Goal: Navigation & Orientation: Find specific page/section

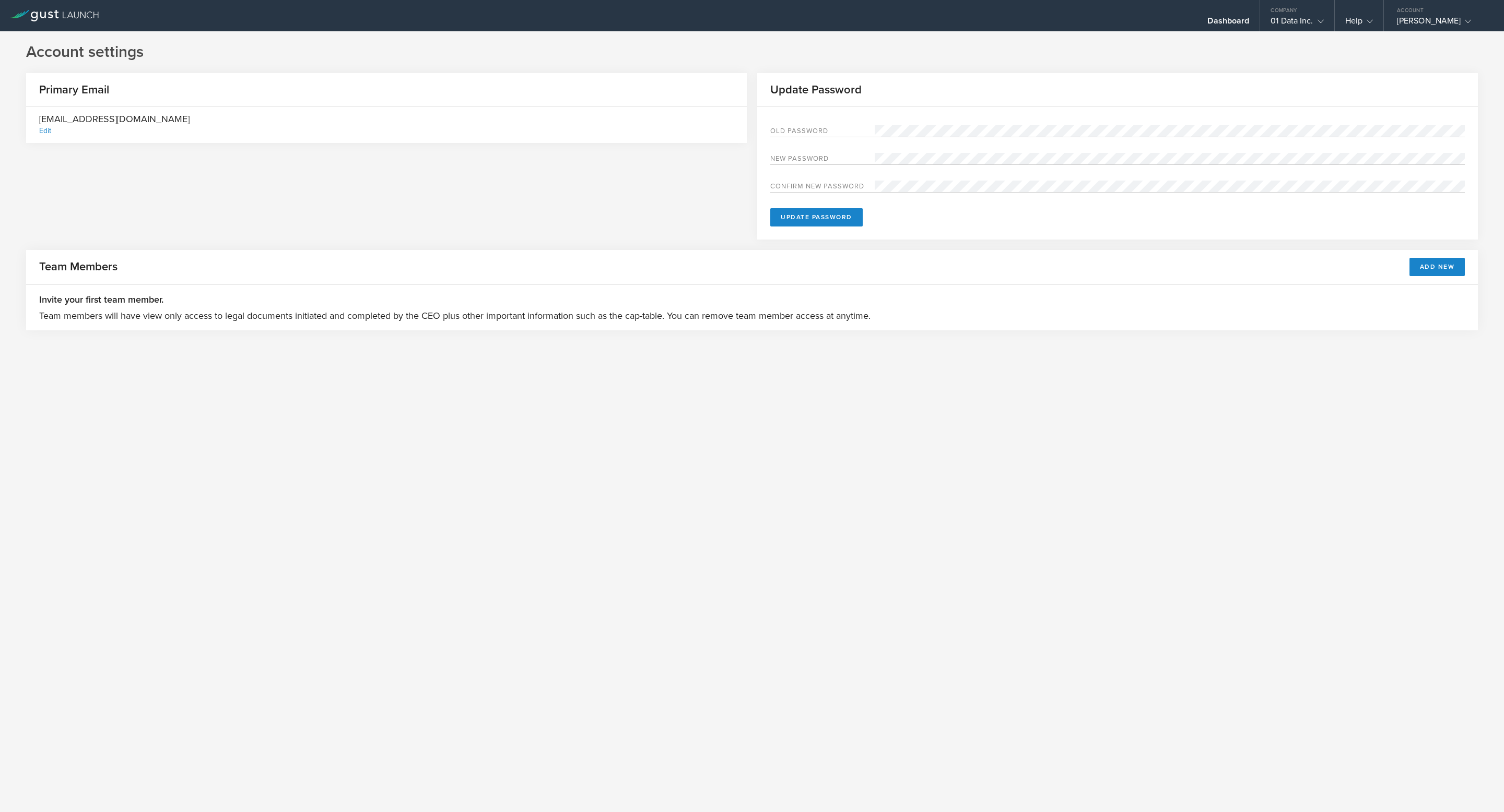
click at [56, 19] on icon at bounding box center [55, 15] width 88 height 11
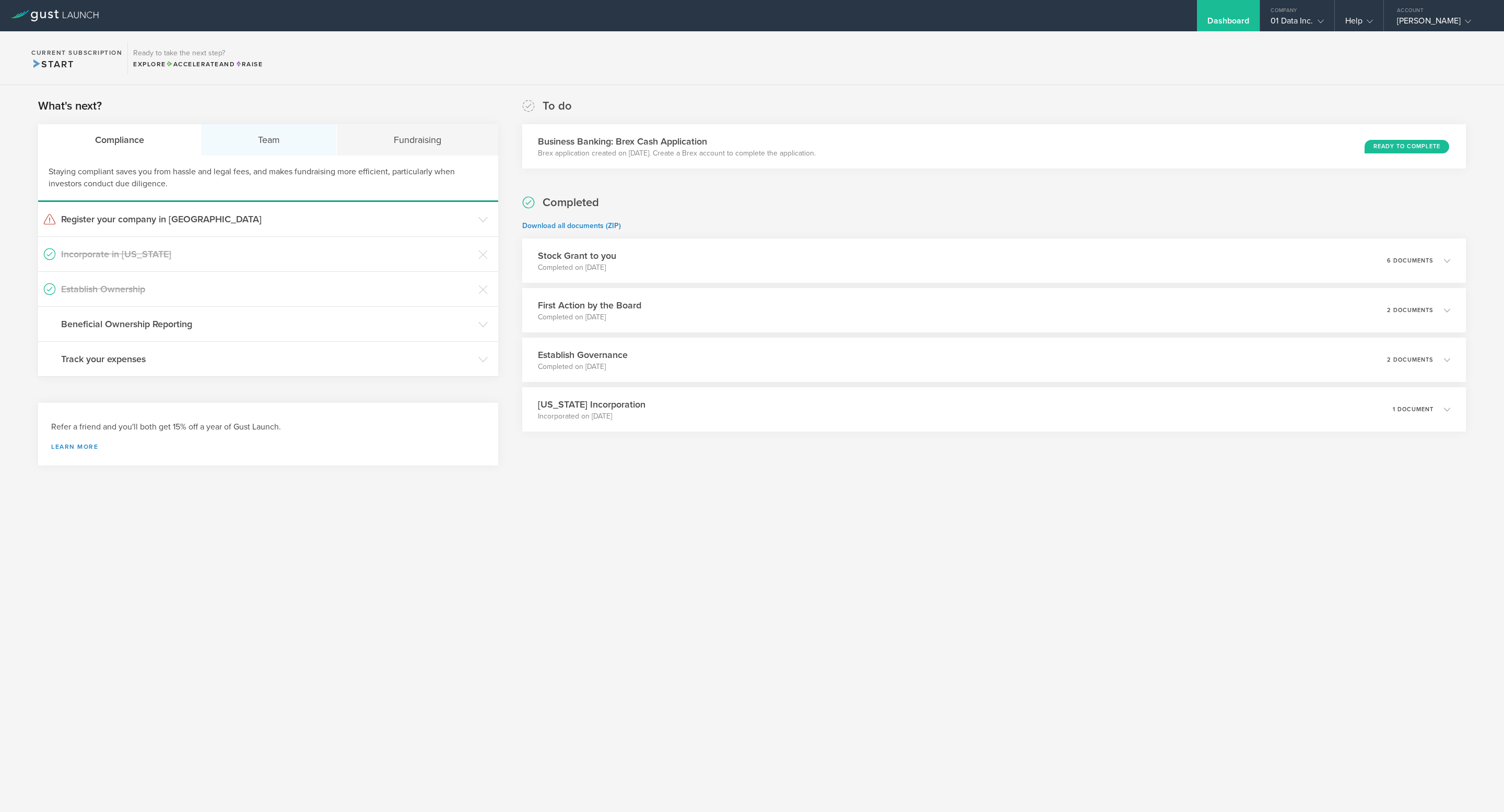
click at [242, 147] on div "Team" at bounding box center [269, 140] width 136 height 32
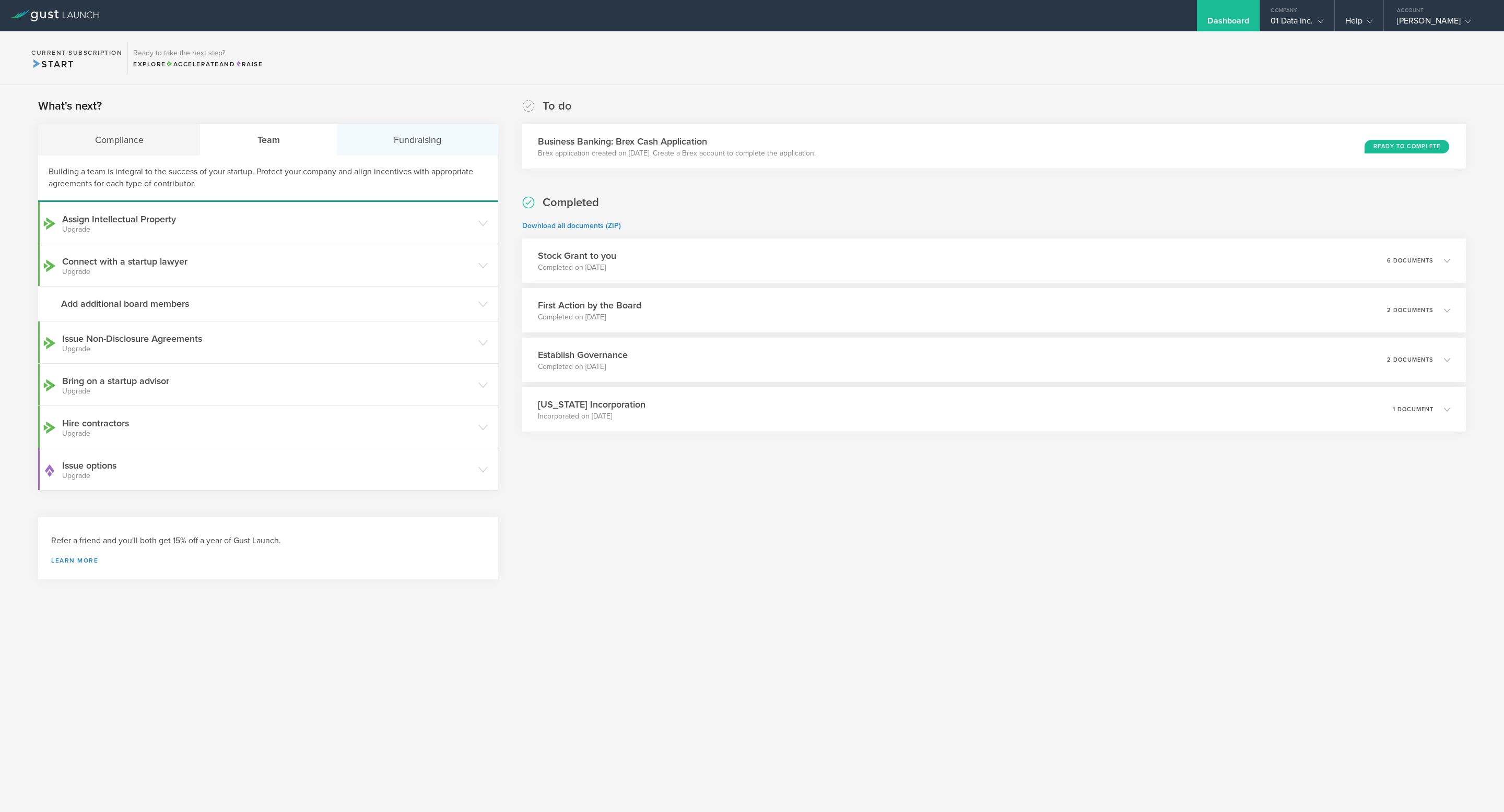
click at [387, 142] on div "Fundraising" at bounding box center [418, 140] width 161 height 32
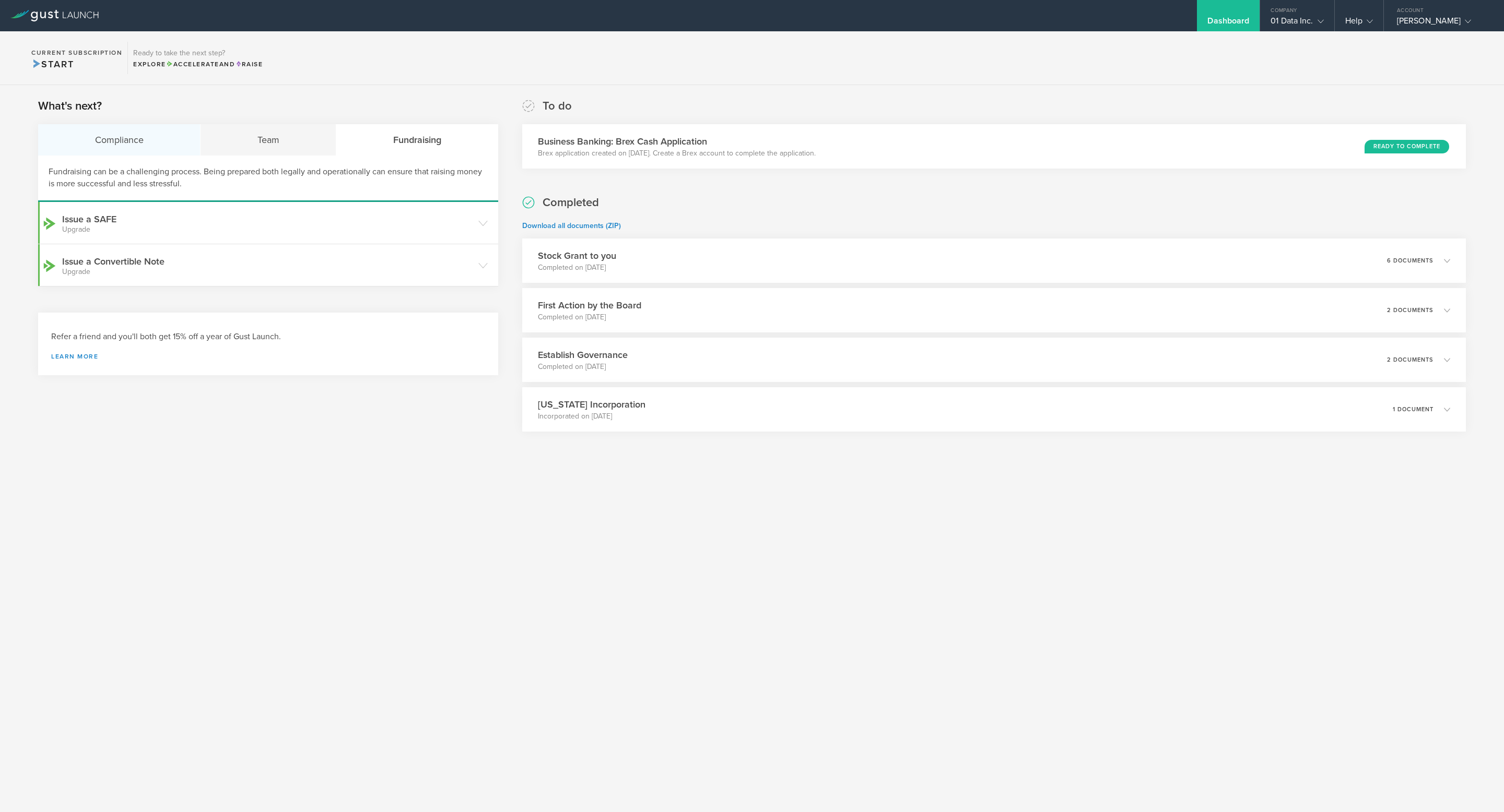
click at [66, 132] on div "Compliance" at bounding box center [120, 140] width 163 height 32
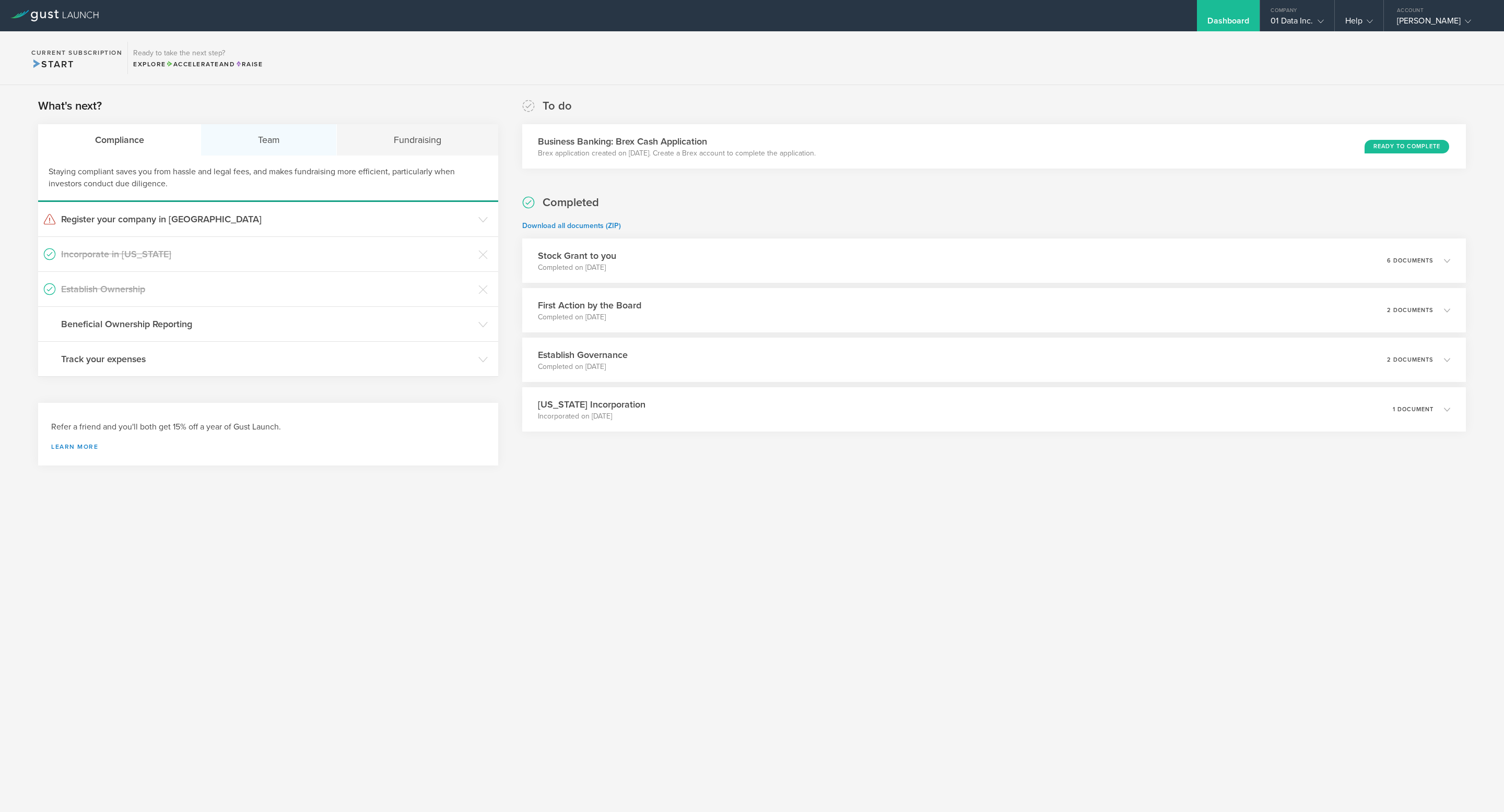
click at [266, 134] on div "Team" at bounding box center [269, 140] width 136 height 32
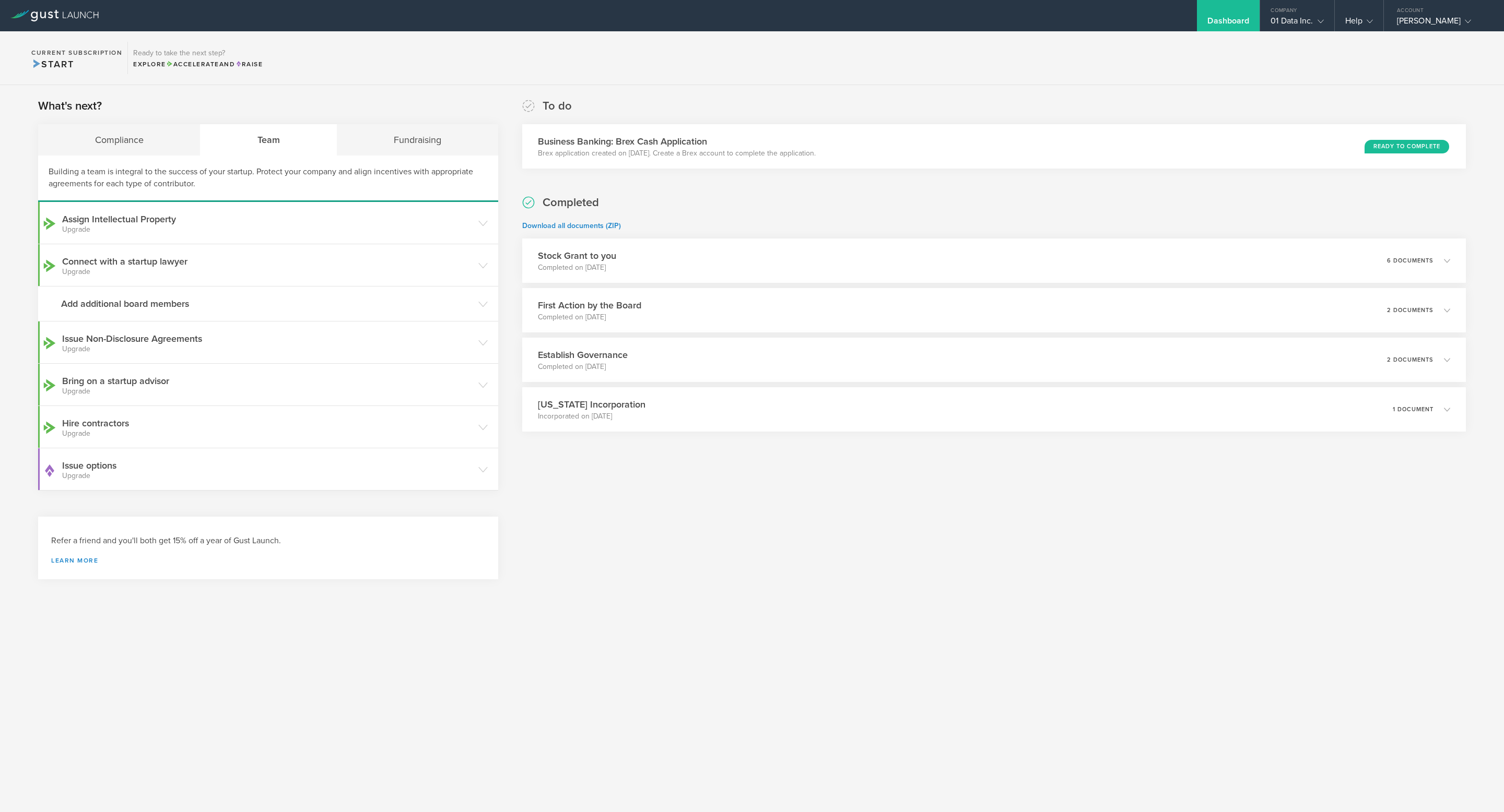
click at [448, 161] on div "Building a team is integral to the success of your startup. Protect your compan…" at bounding box center [268, 178] width 460 height 47
click at [380, 139] on div "Fundraising" at bounding box center [418, 140] width 161 height 32
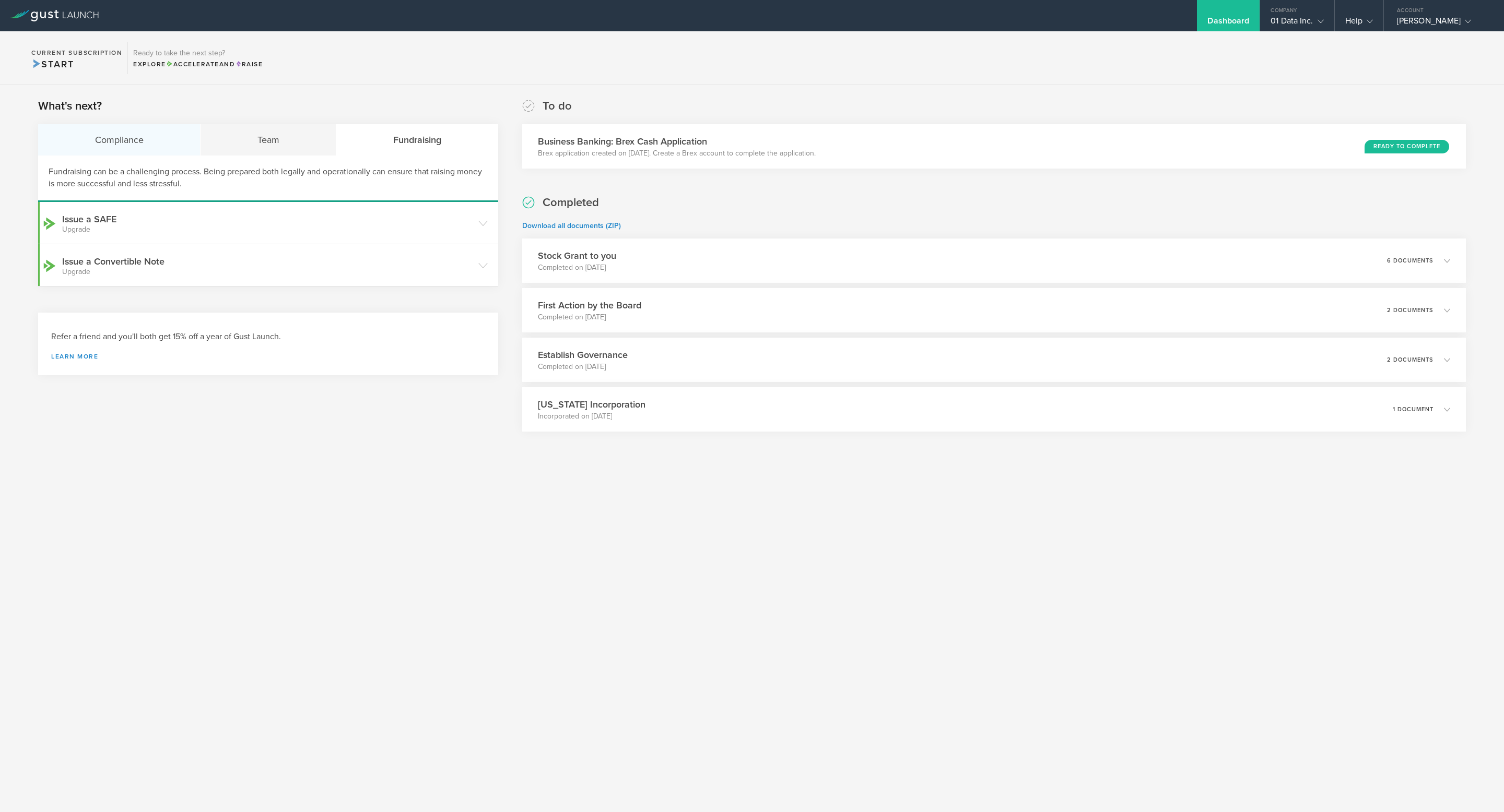
click at [85, 134] on div "Compliance" at bounding box center [120, 140] width 163 height 32
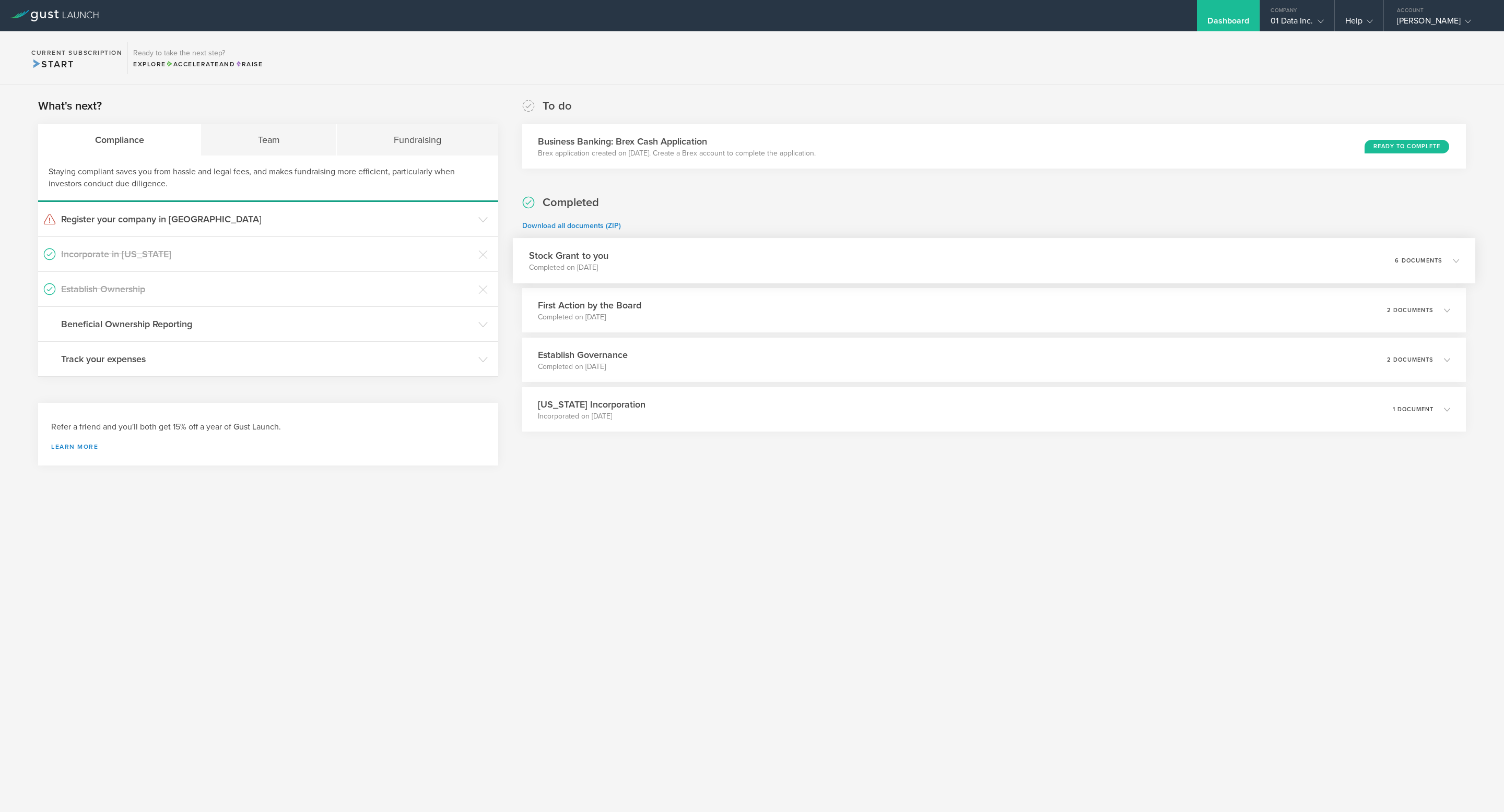
click at [980, 267] on div "Stock Grant to you Completed on [DATE] 6 documents" at bounding box center [993, 260] width 963 height 45
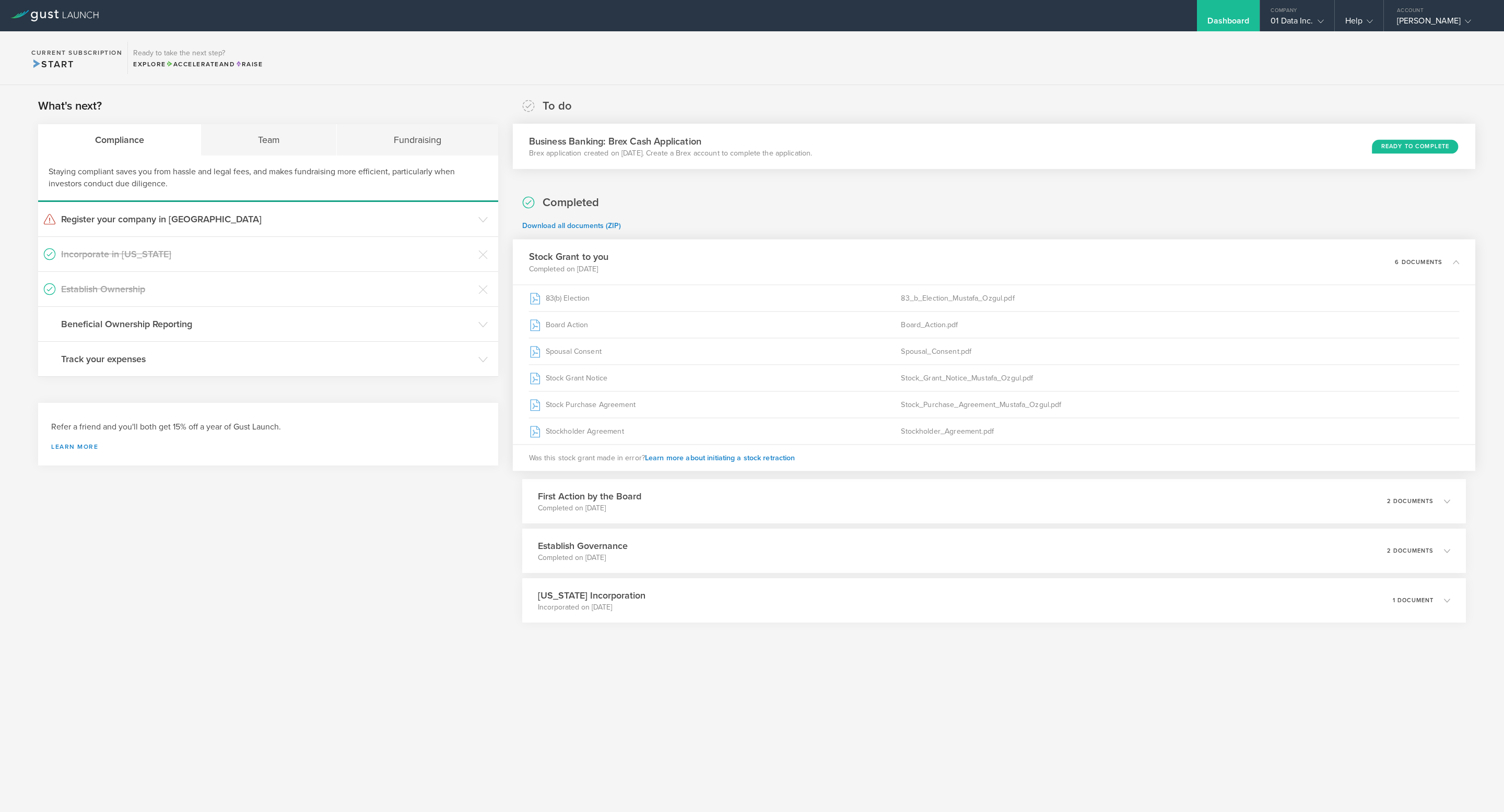
click at [807, 145] on h3 "Business Banking: Brex Cash Application" at bounding box center [671, 141] width 284 height 14
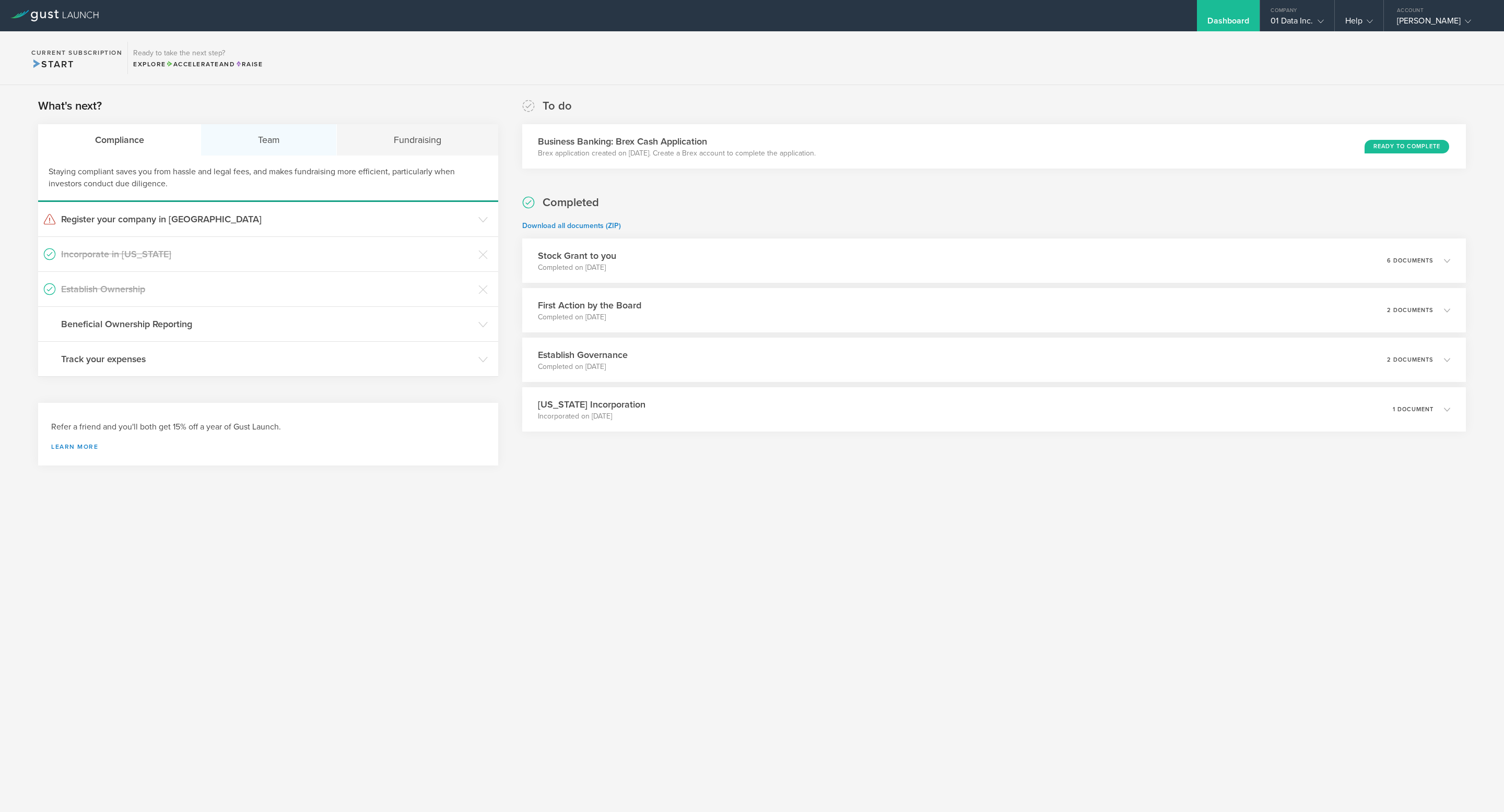
click at [236, 149] on div "Team" at bounding box center [269, 140] width 136 height 32
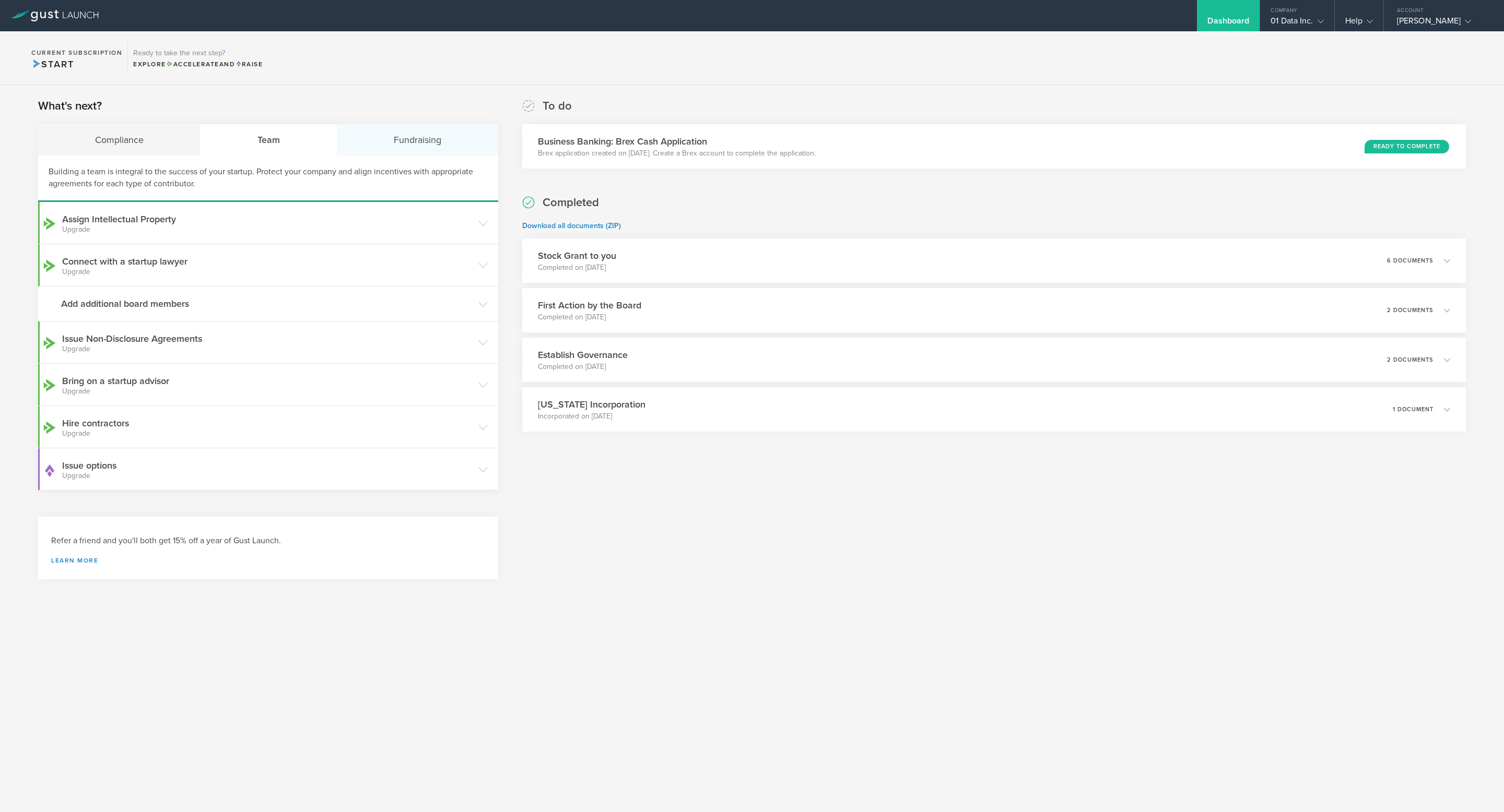
click at [433, 137] on div "Fundraising" at bounding box center [418, 140] width 161 height 32
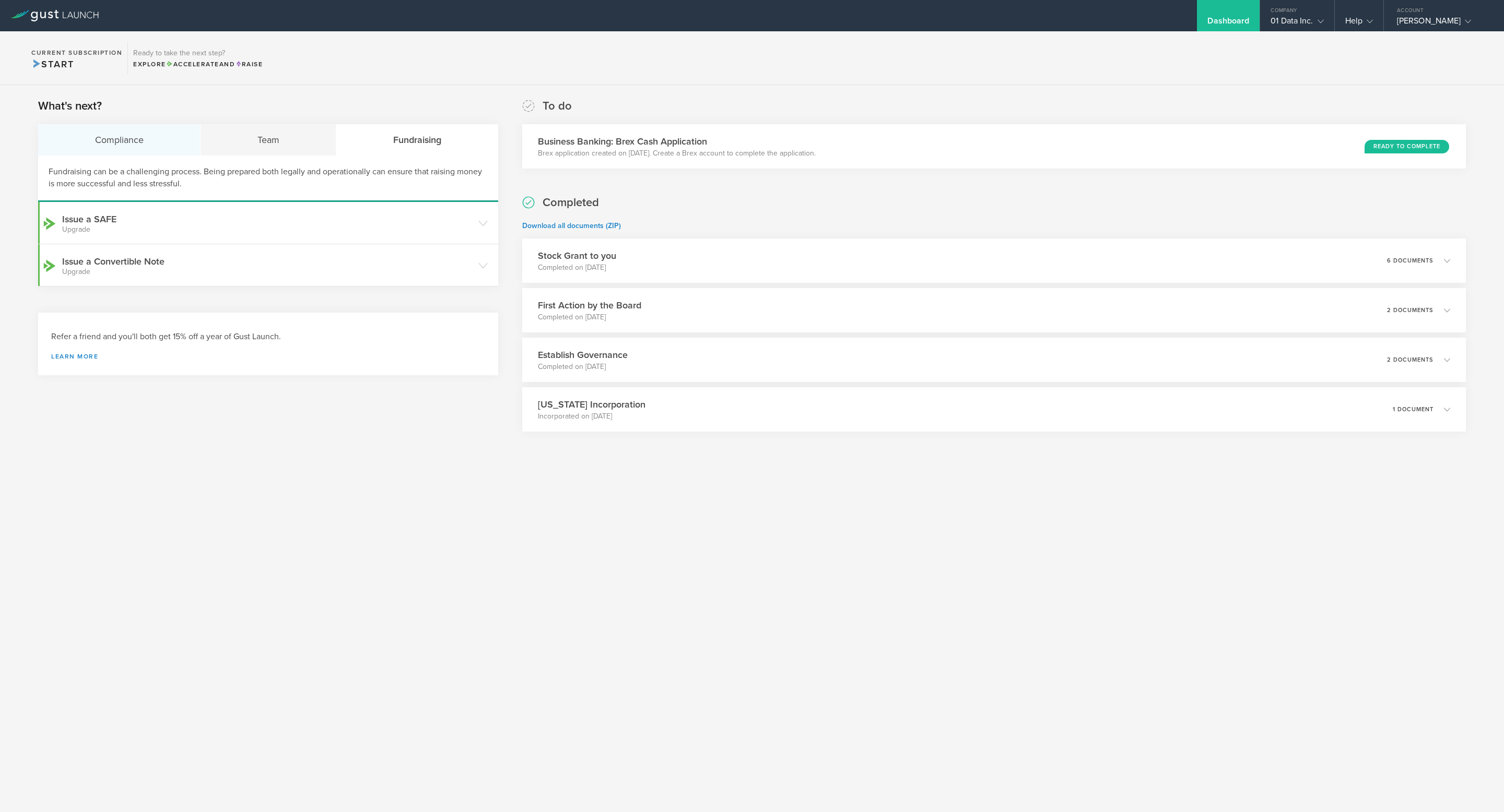
click at [60, 125] on div "Compliance" at bounding box center [120, 140] width 163 height 32
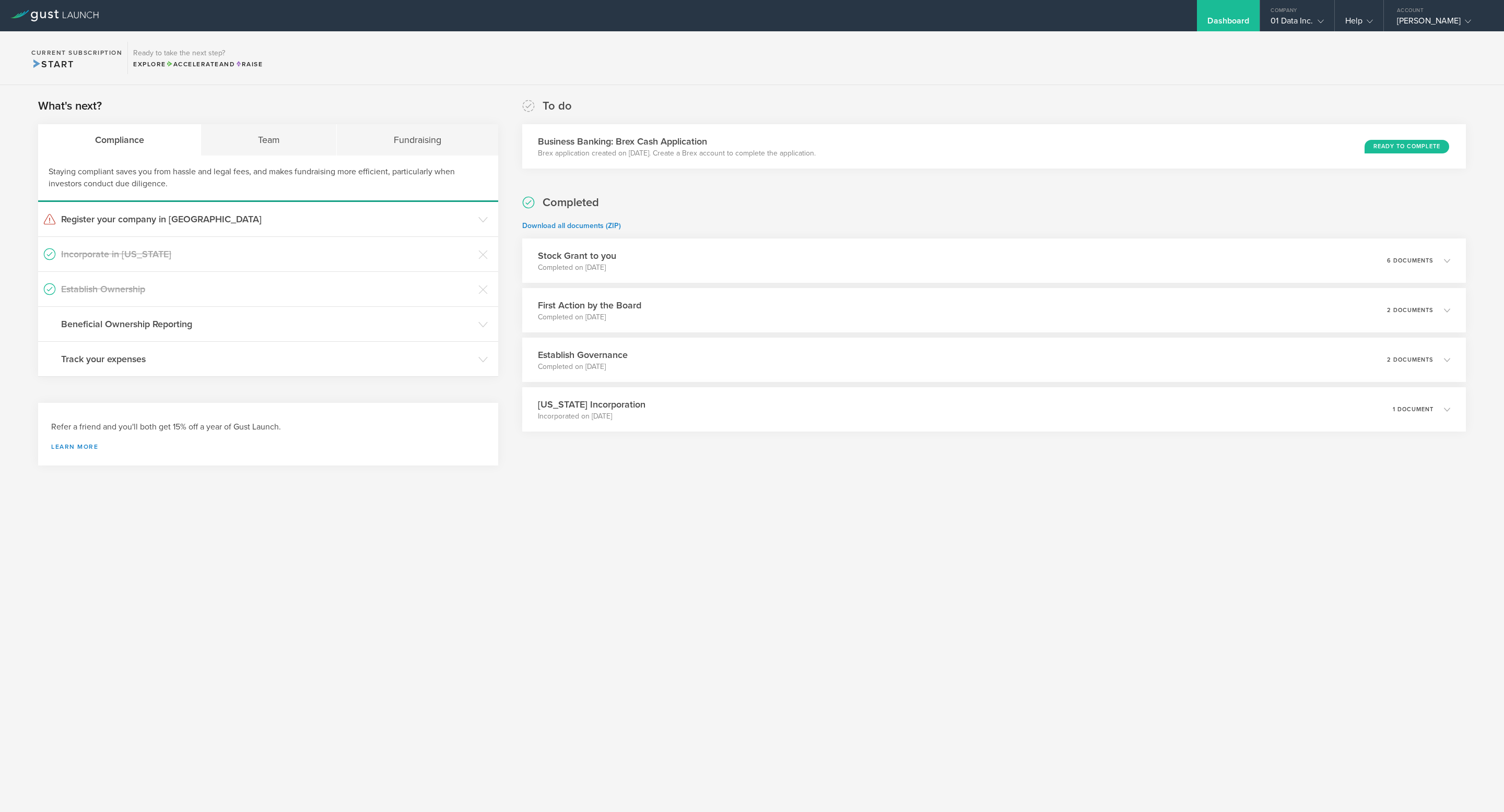
click at [45, 65] on span "Start" at bounding box center [53, 64] width 42 height 11
click at [1284, 18] on div "01 Data Inc." at bounding box center [1296, 23] width 53 height 15
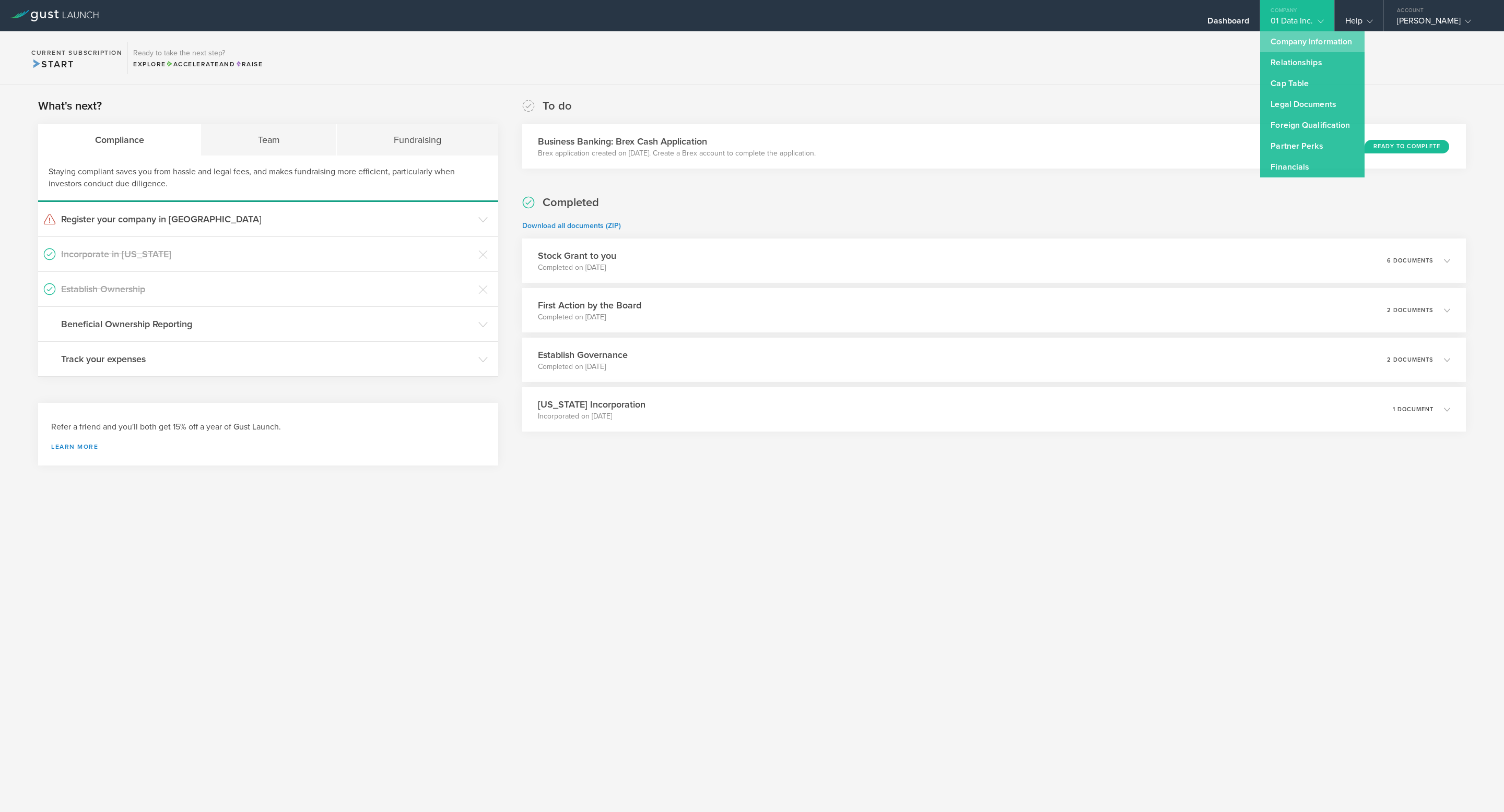
click at [1311, 42] on link "Company Information" at bounding box center [1312, 42] width 104 height 21
